Goal: Task Accomplishment & Management: Manage account settings

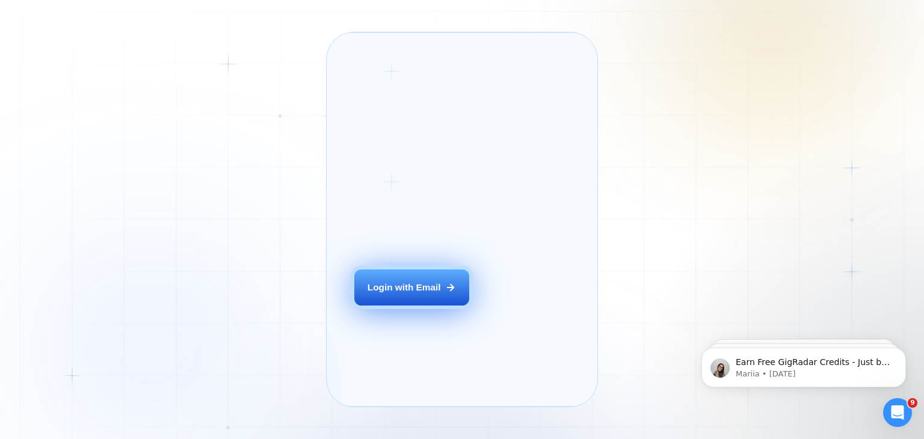
click at [416, 294] on div "Login with Email" at bounding box center [404, 287] width 73 height 13
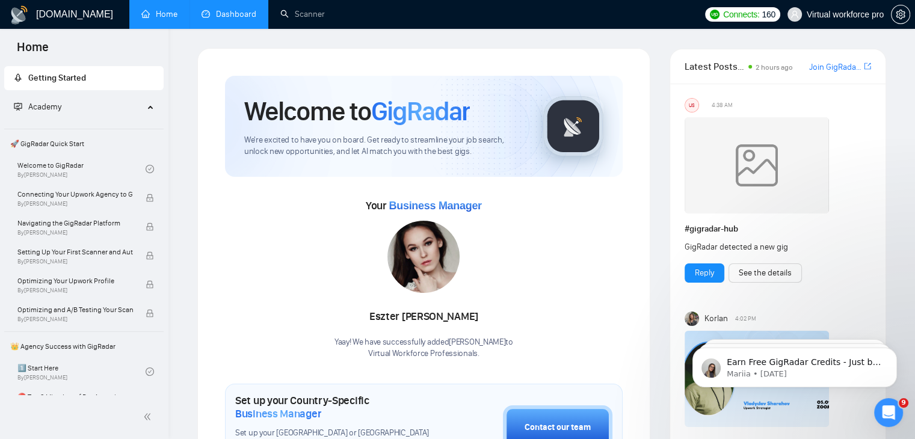
click at [237, 9] on link "Dashboard" at bounding box center [229, 14] width 55 height 10
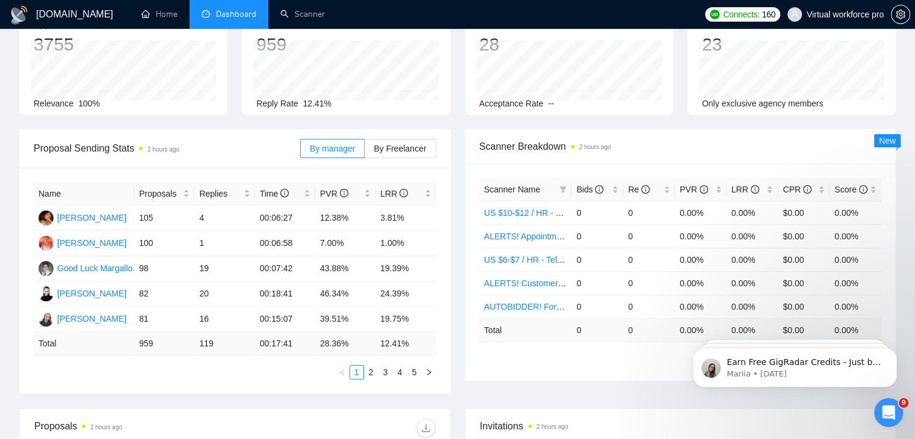
scroll to position [85, 0]
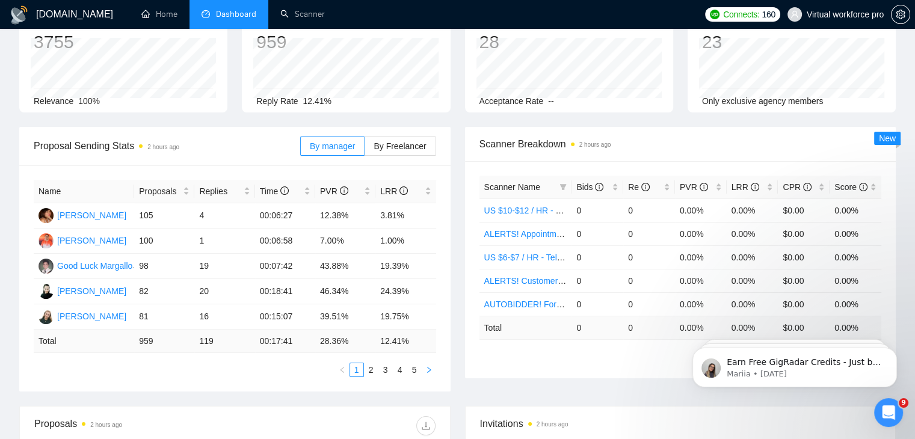
click at [432, 369] on button "button" at bounding box center [429, 370] width 14 height 14
click at [342, 366] on button "button" at bounding box center [342, 370] width 14 height 14
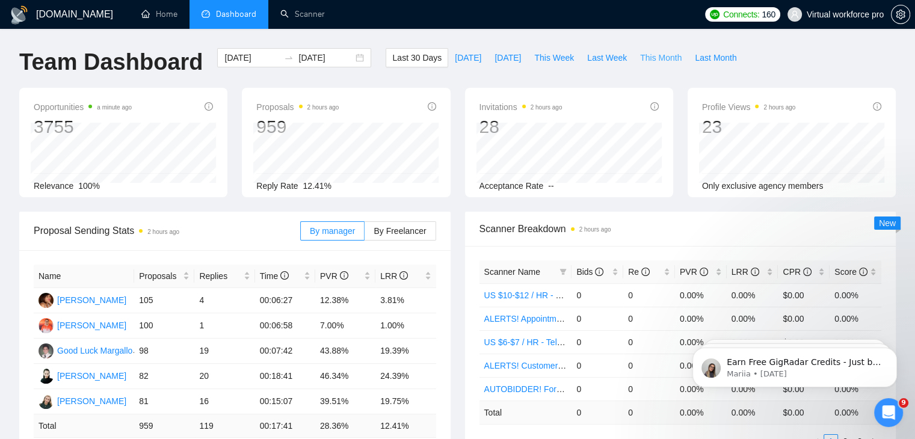
click at [649, 54] on span "This Month" at bounding box center [661, 57] width 42 height 13
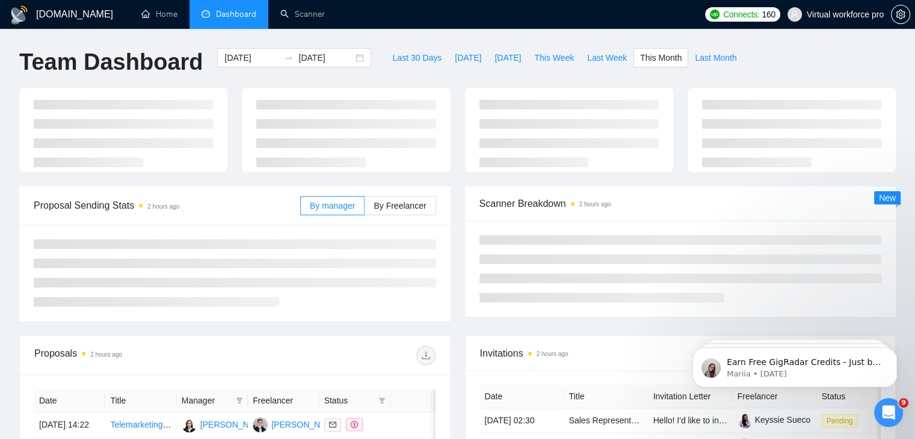
type input "[DATE]"
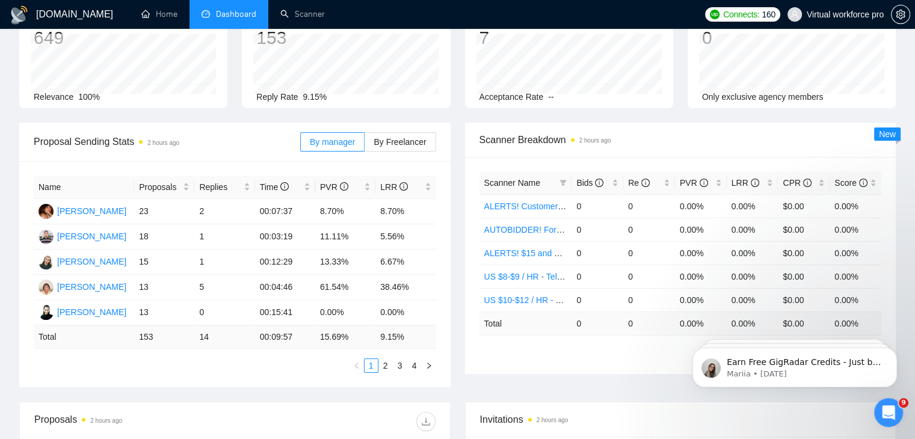
scroll to position [90, 0]
click at [384, 360] on link "2" at bounding box center [385, 364] width 13 height 13
click at [368, 363] on link "1" at bounding box center [371, 364] width 13 height 13
click at [386, 368] on link "2" at bounding box center [385, 364] width 13 height 13
click at [371, 365] on link "1" at bounding box center [371, 364] width 13 height 13
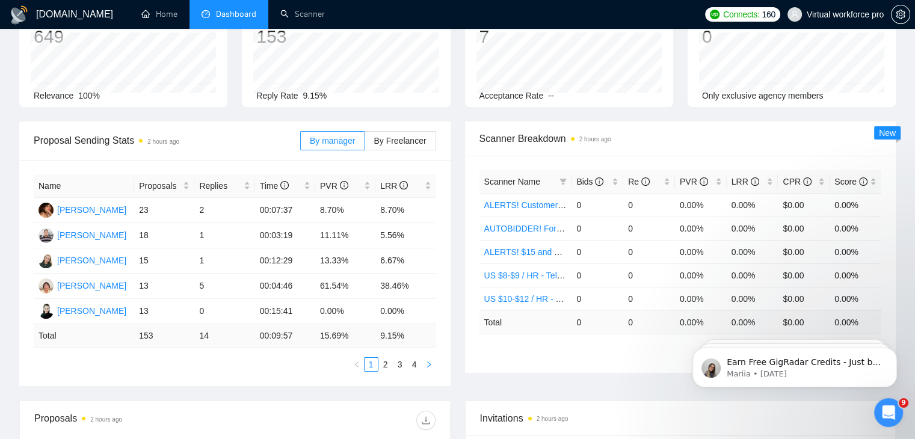
click at [431, 363] on icon "right" at bounding box center [428, 364] width 7 height 7
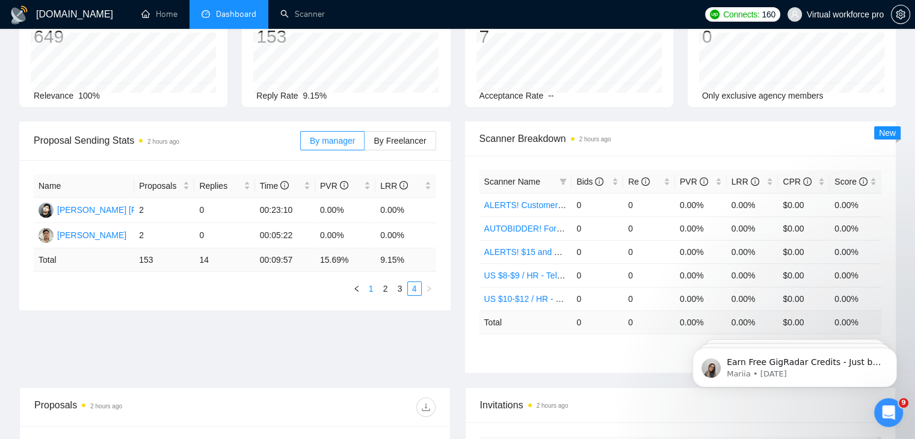
click at [367, 287] on link "1" at bounding box center [371, 288] width 13 height 13
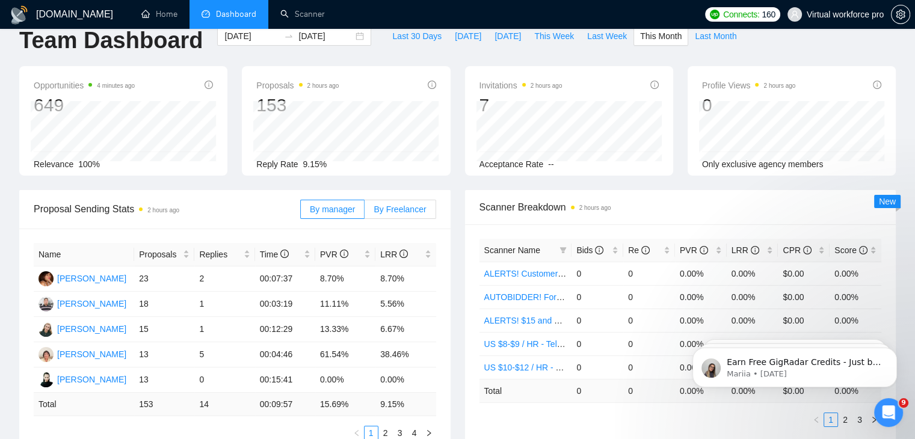
scroll to position [0, 0]
